Goal: Check status: Check status

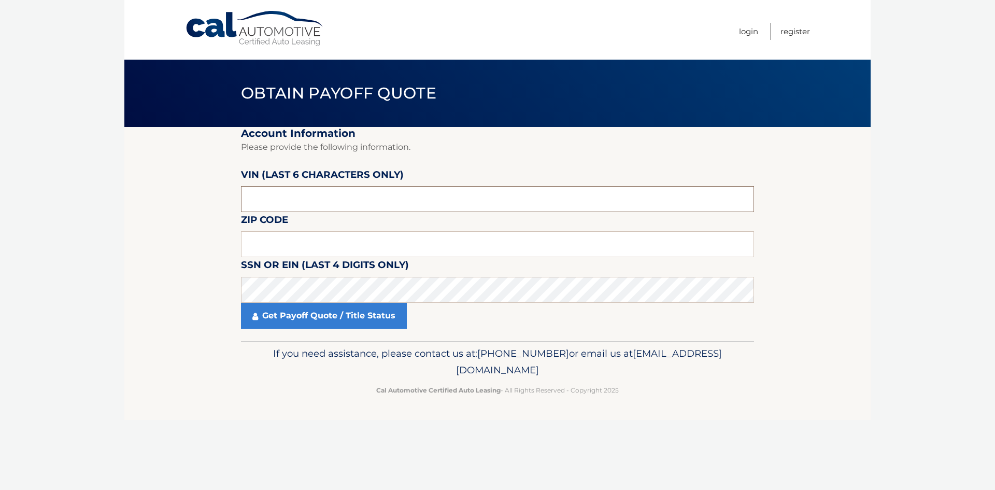
click at [295, 194] on input "text" at bounding box center [497, 199] width 513 height 26
type input "533883"
type input "18017"
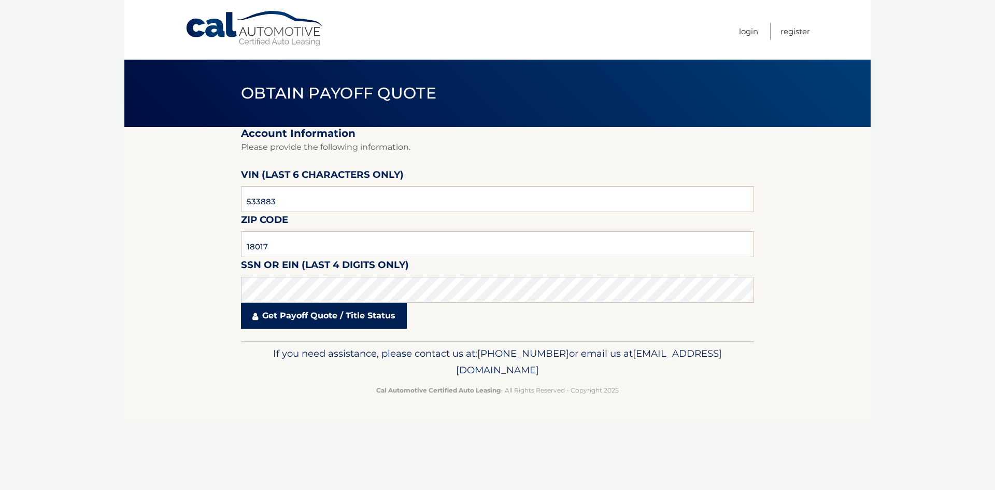
click at [323, 315] on link "Get Payoff Quote / Title Status" at bounding box center [324, 316] width 166 height 26
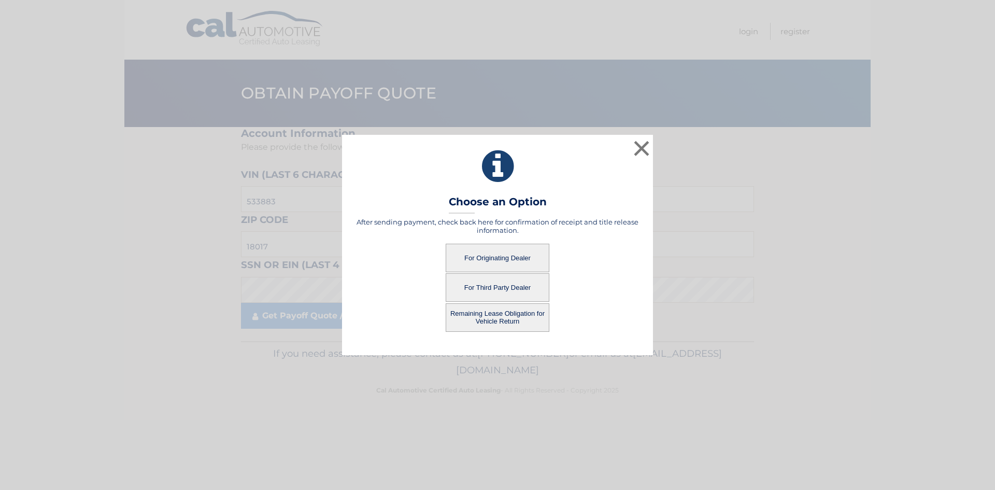
click at [482, 256] on button "For Originating Dealer" at bounding box center [498, 257] width 104 height 28
click at [480, 253] on button "For Originating Dealer" at bounding box center [498, 257] width 104 height 28
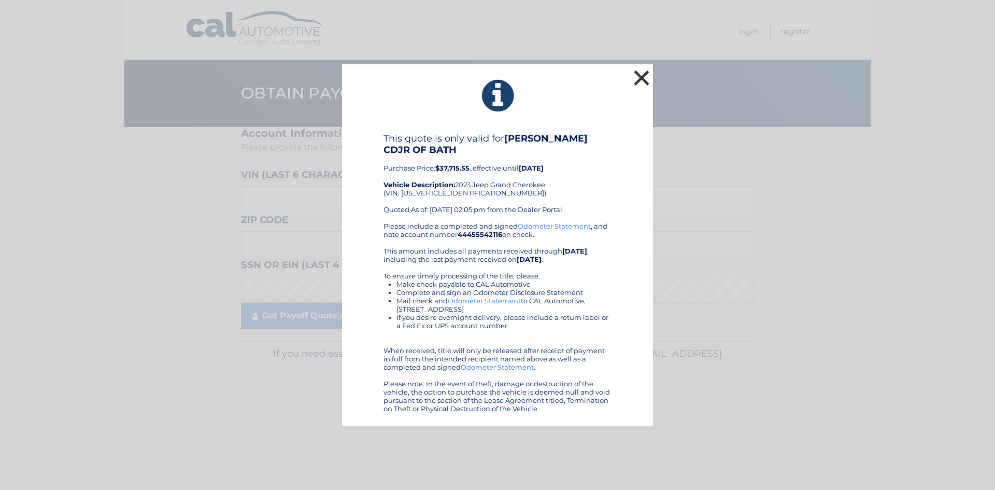
click at [643, 73] on button "×" at bounding box center [641, 77] width 21 height 21
